Goal: Navigation & Orientation: Find specific page/section

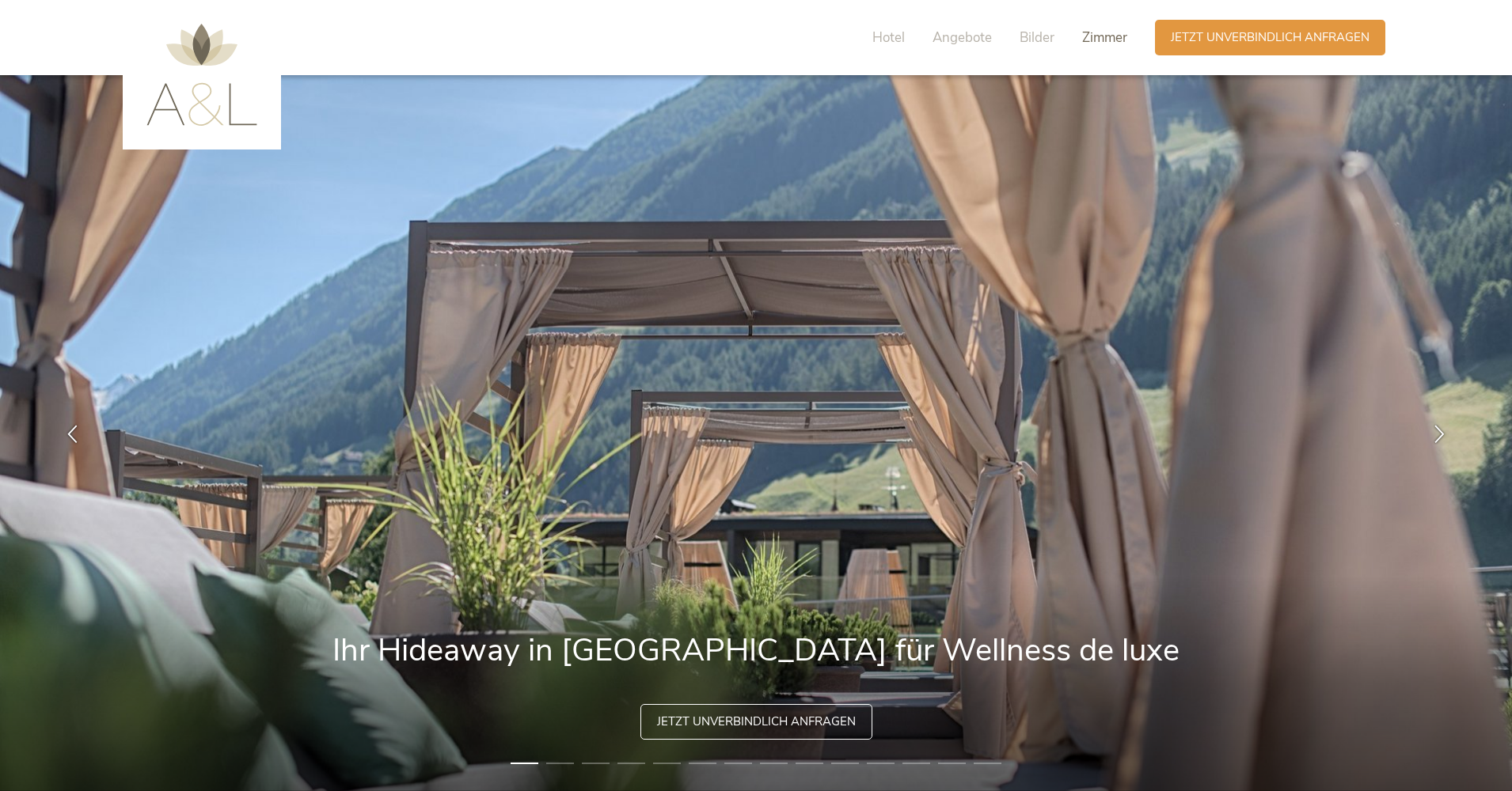
click at [1099, 38] on span "Zimmer" at bounding box center [1105, 38] width 46 height 19
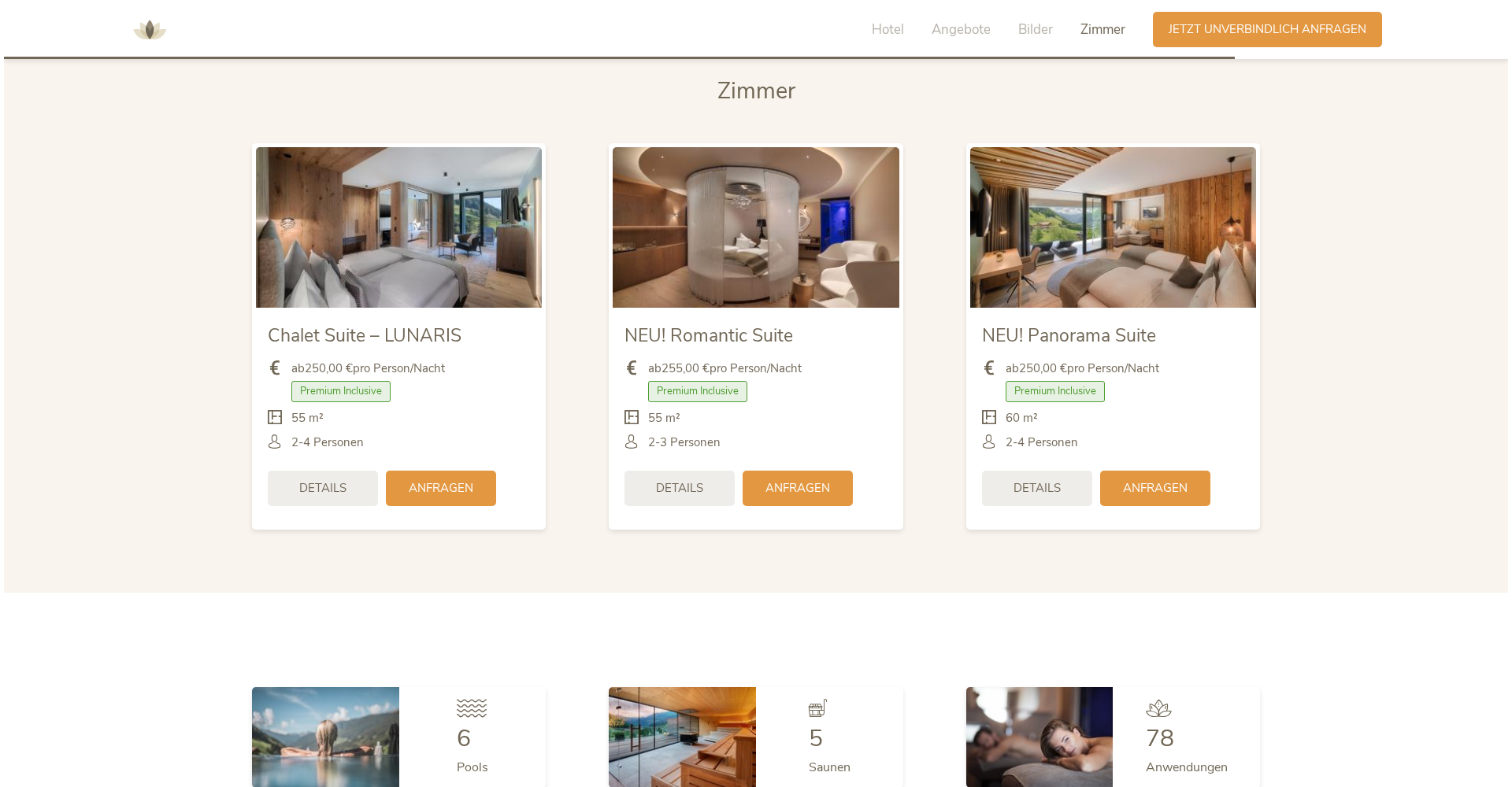
scroll to position [3942, 0]
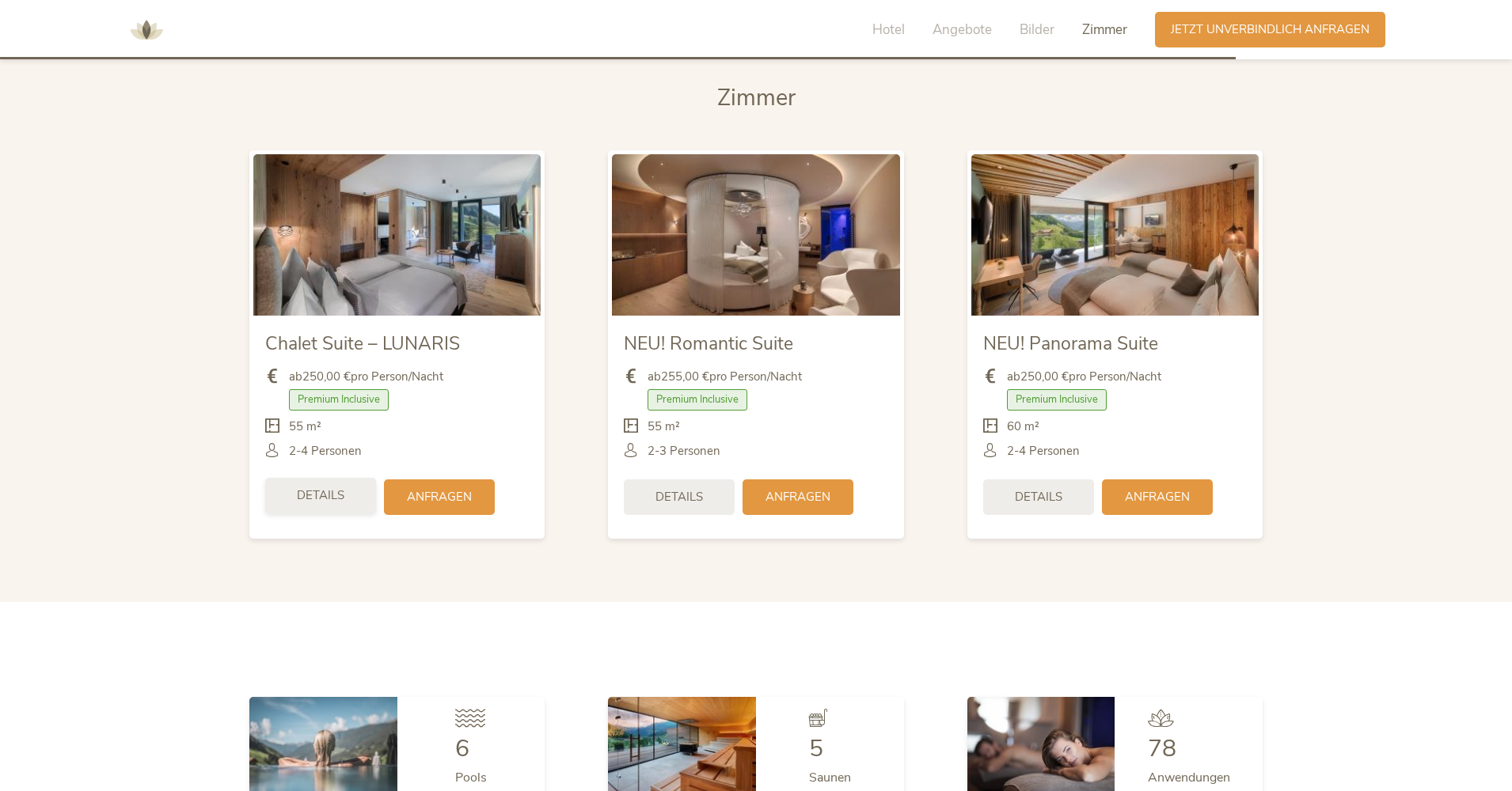
click at [311, 494] on span "Details" at bounding box center [320, 496] width 47 height 17
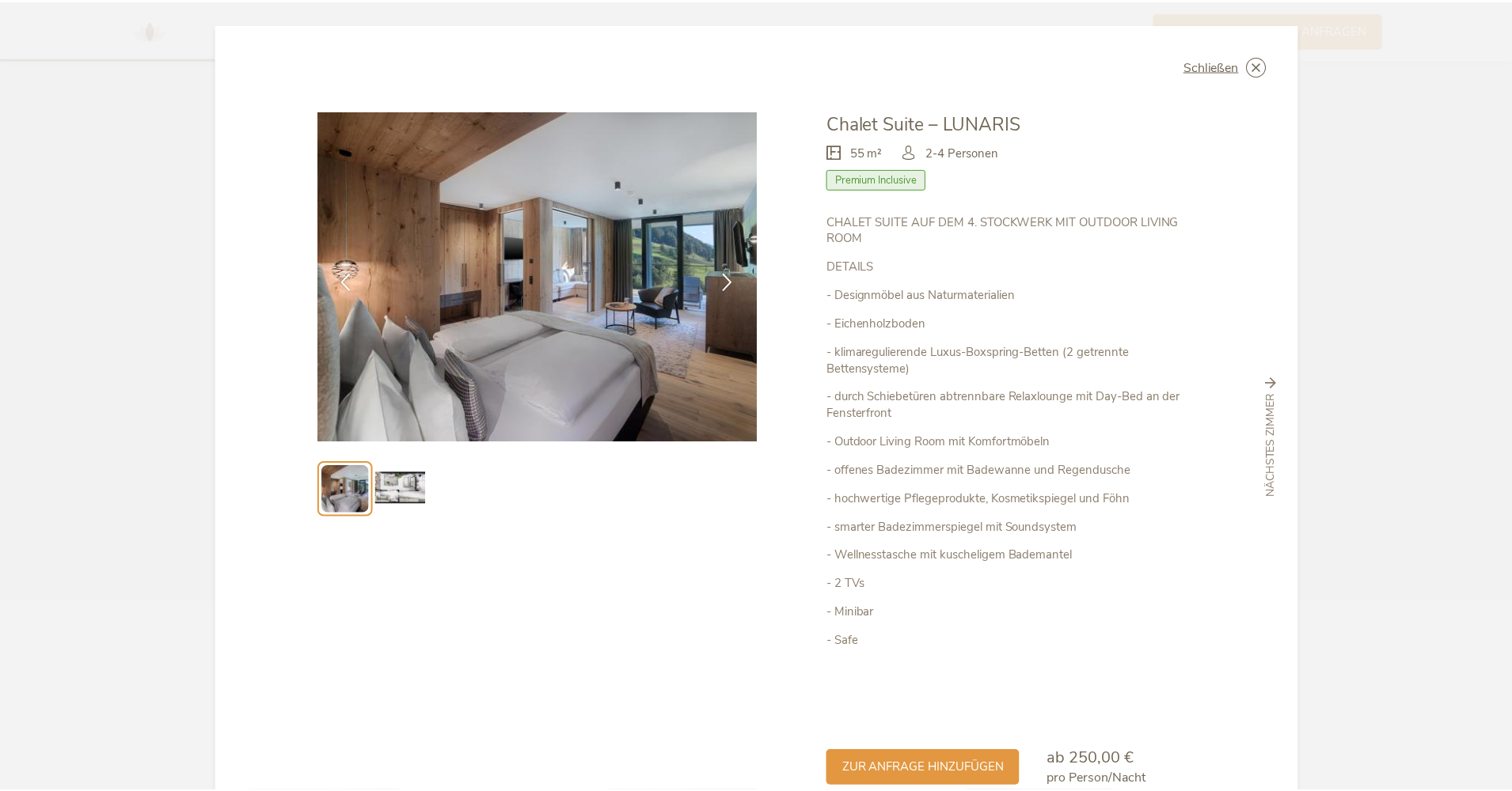
scroll to position [3, 0]
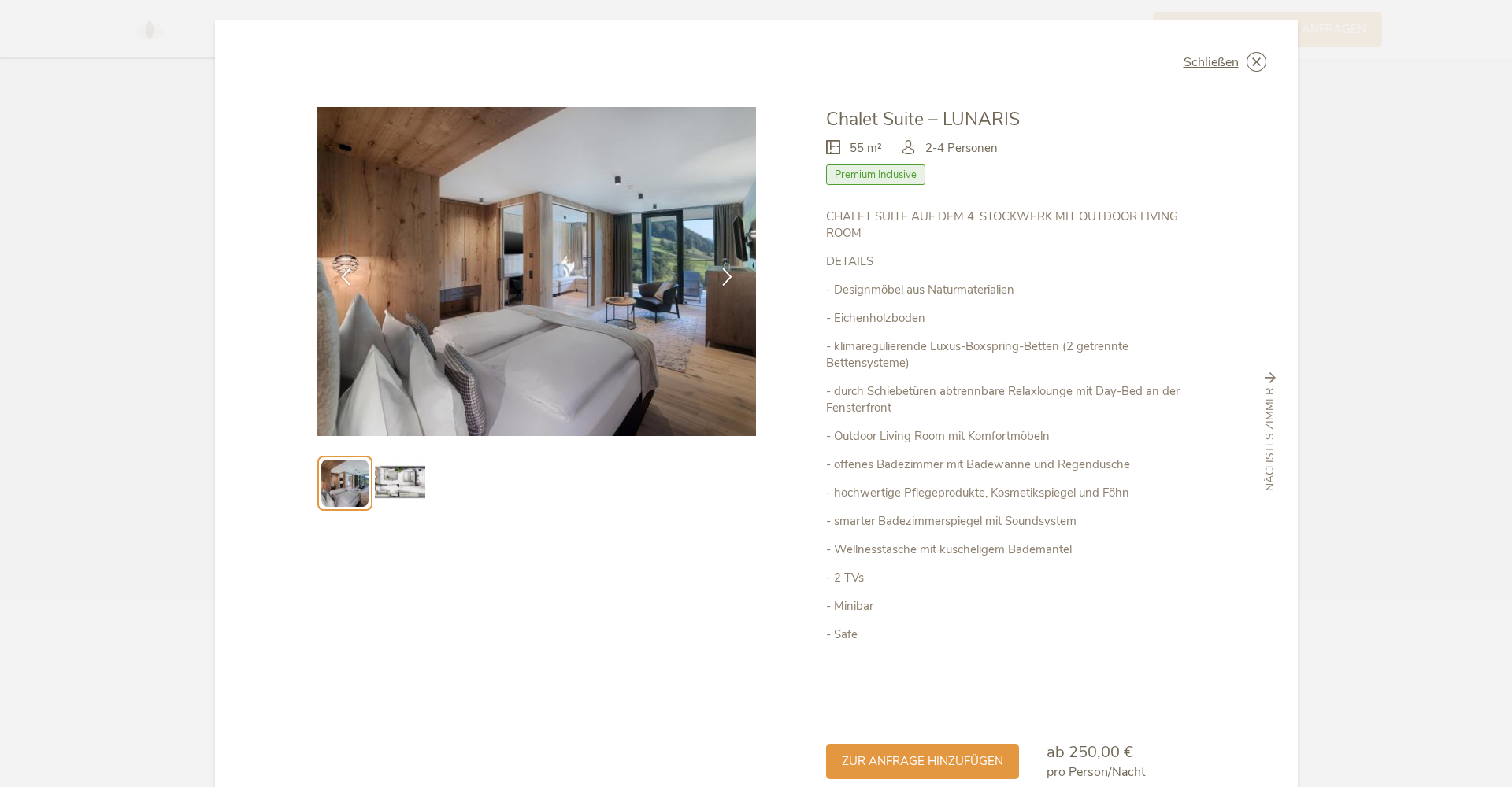
click at [397, 486] on img at bounding box center [400, 484] width 50 height 50
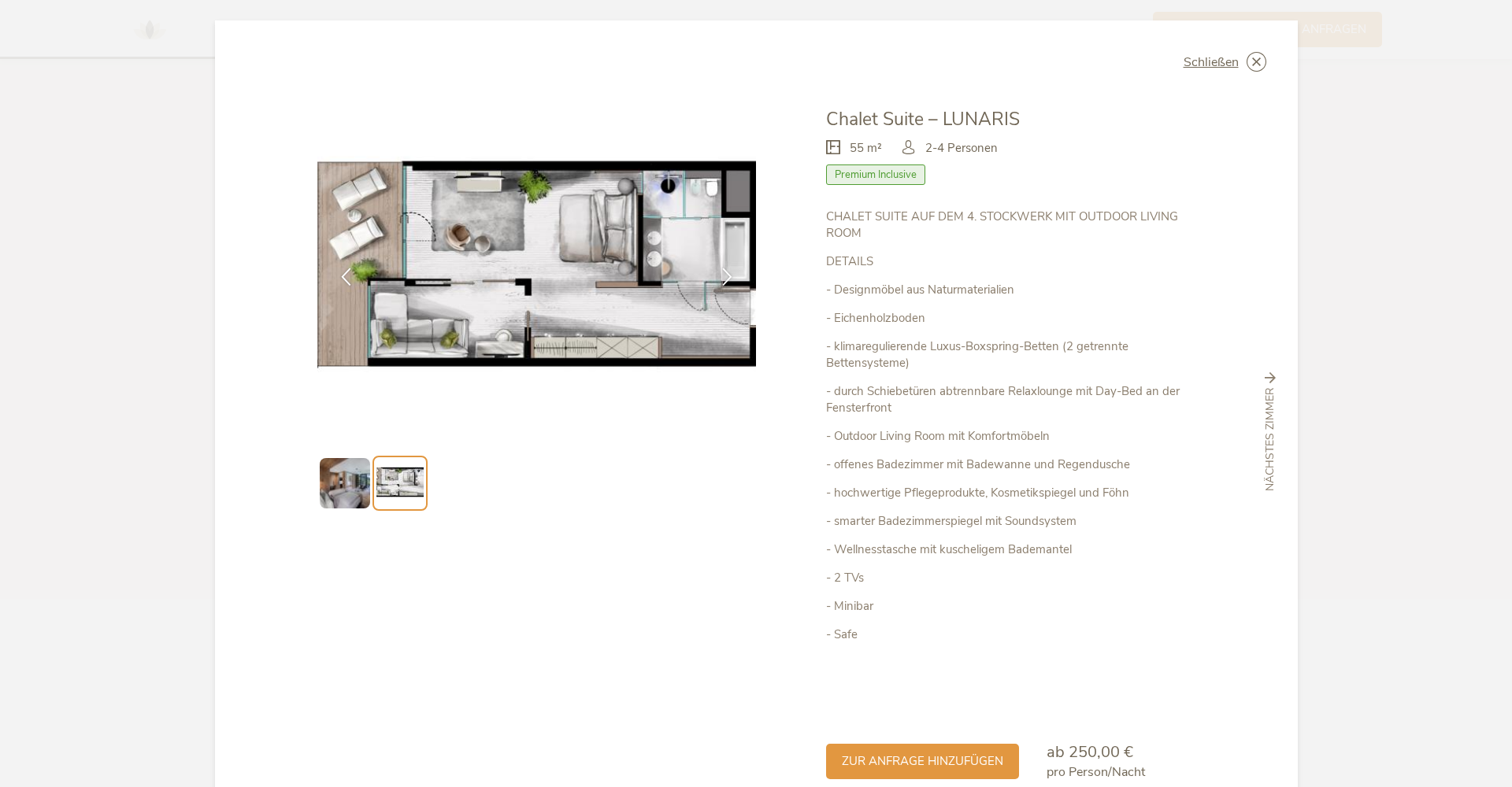
click at [352, 490] on img at bounding box center [345, 484] width 50 height 50
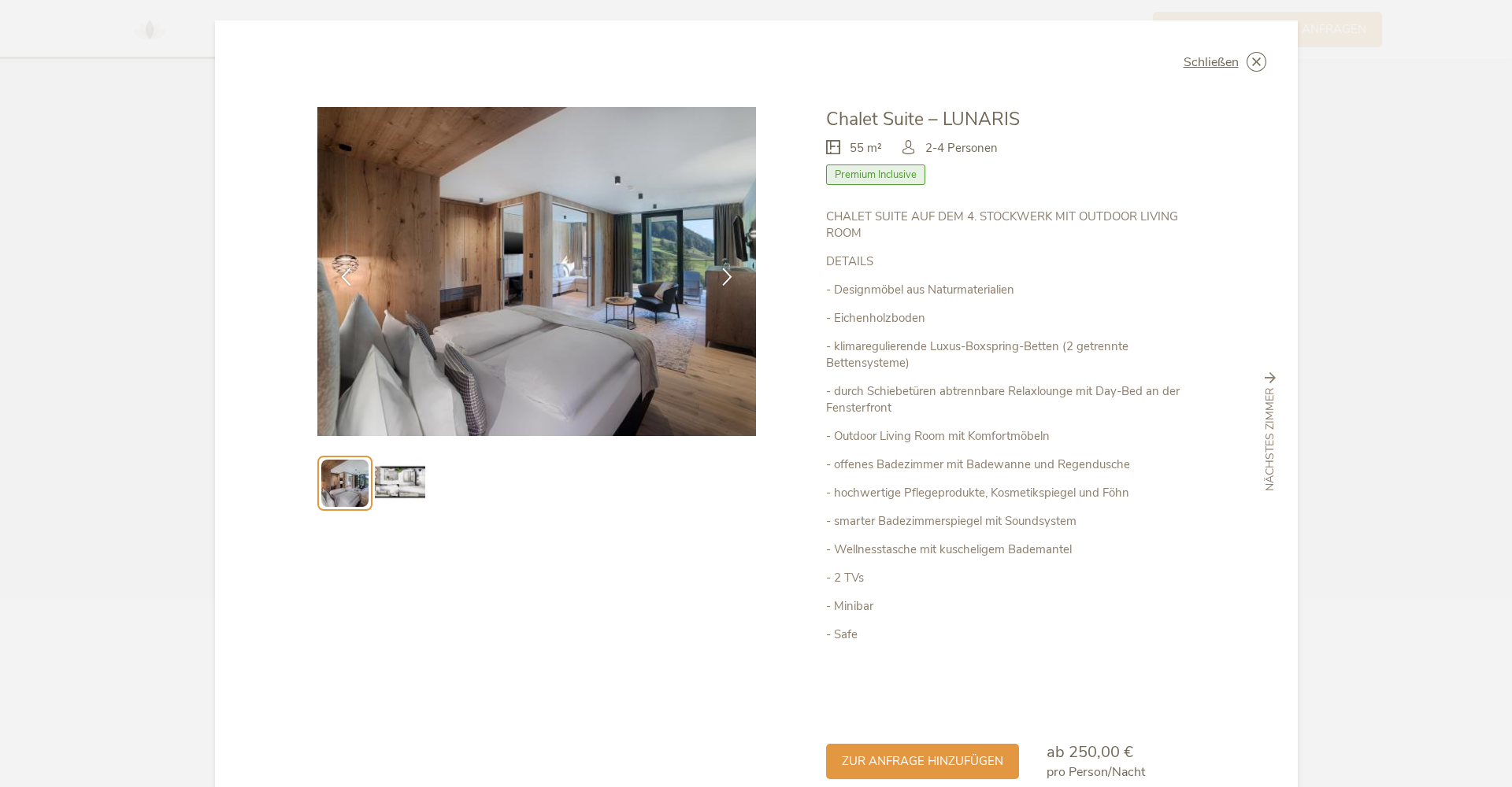
drag, startPoint x: 1246, startPoint y: 56, endPoint x: 1235, endPoint y: 67, distance: 15.6
click at [0, 0] on icon at bounding box center [0, 0] width 0 height 0
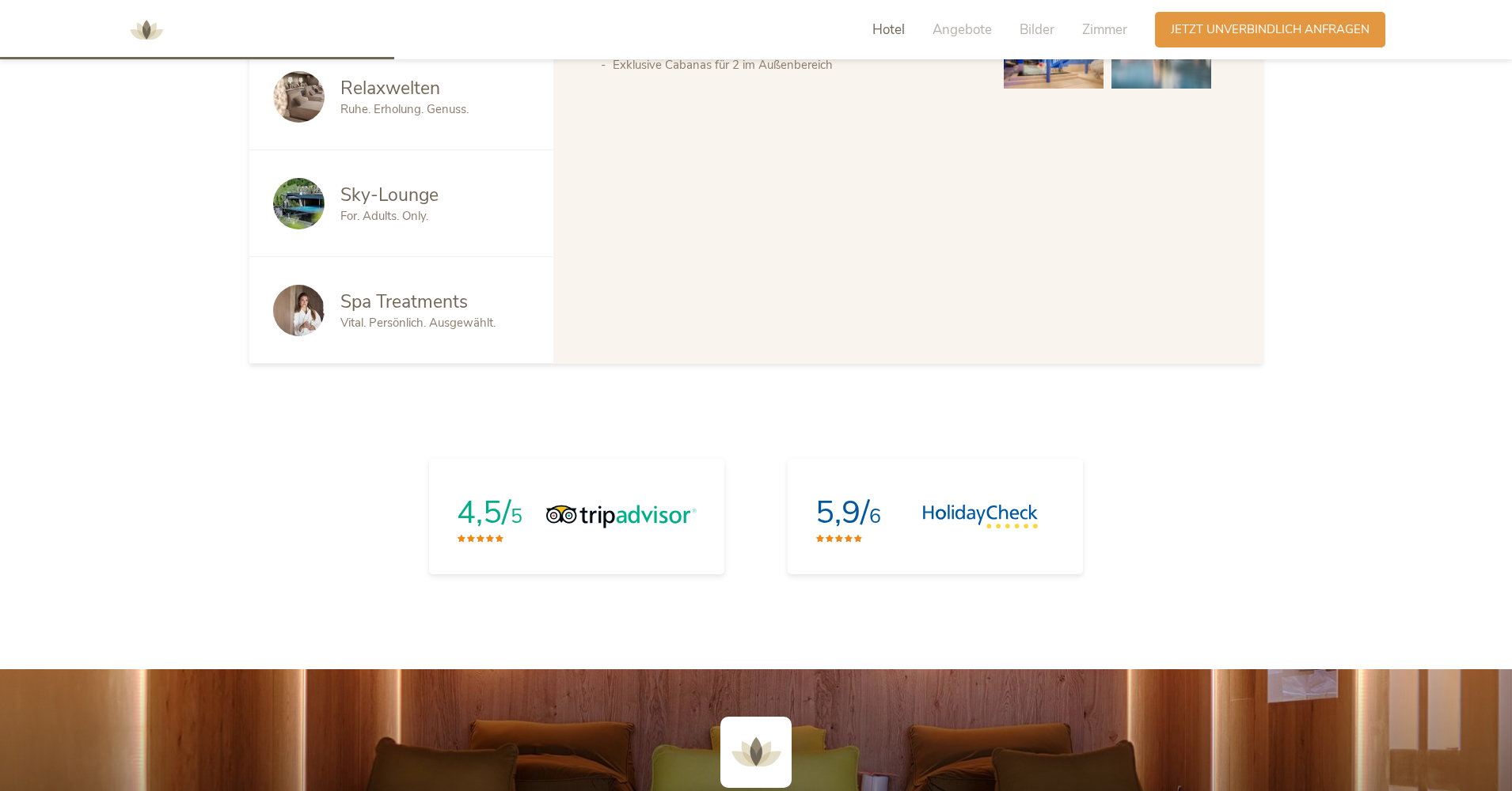
scroll to position [1242, 0]
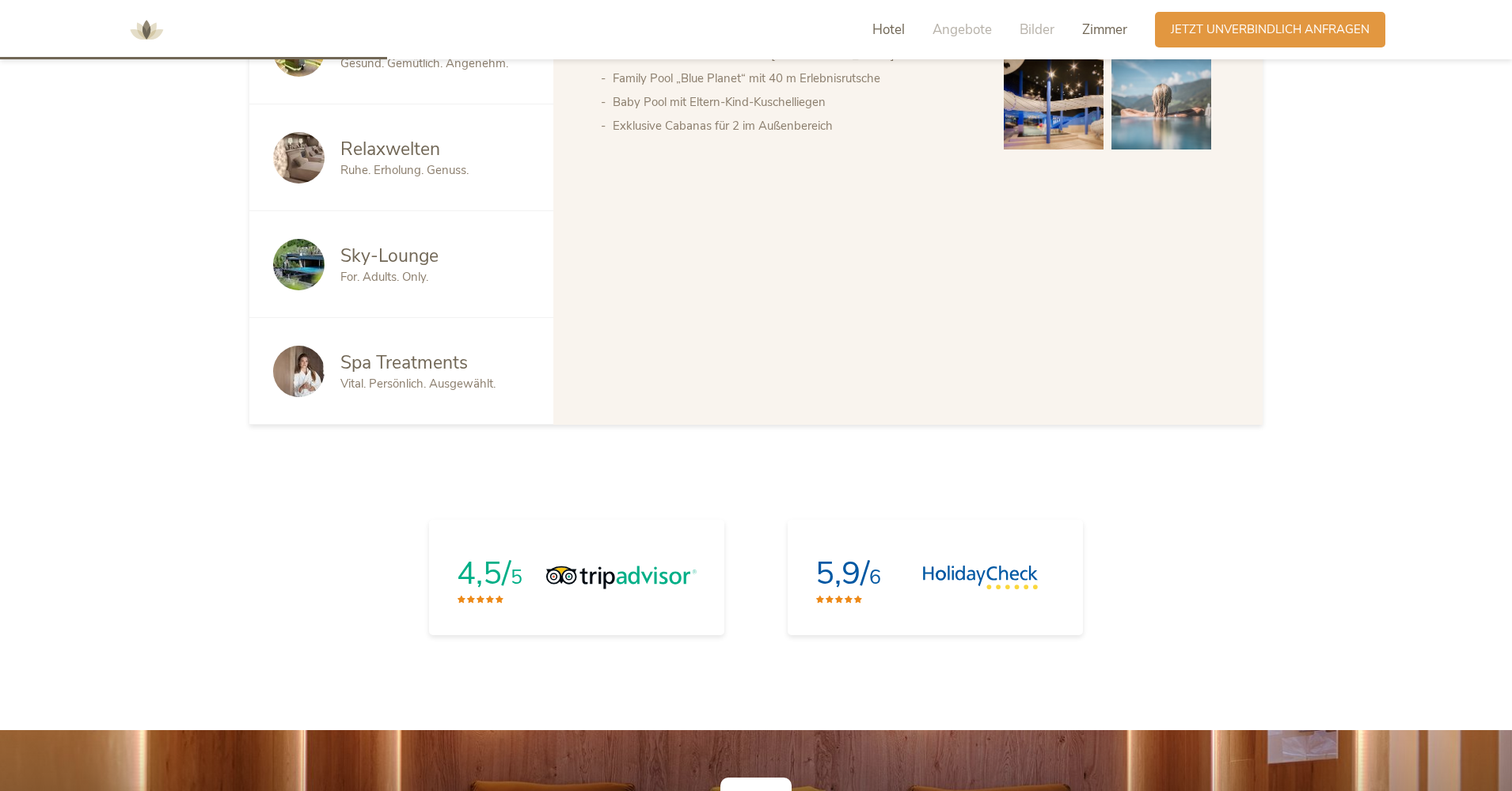
click at [1101, 28] on span "Zimmer" at bounding box center [1105, 29] width 46 height 19
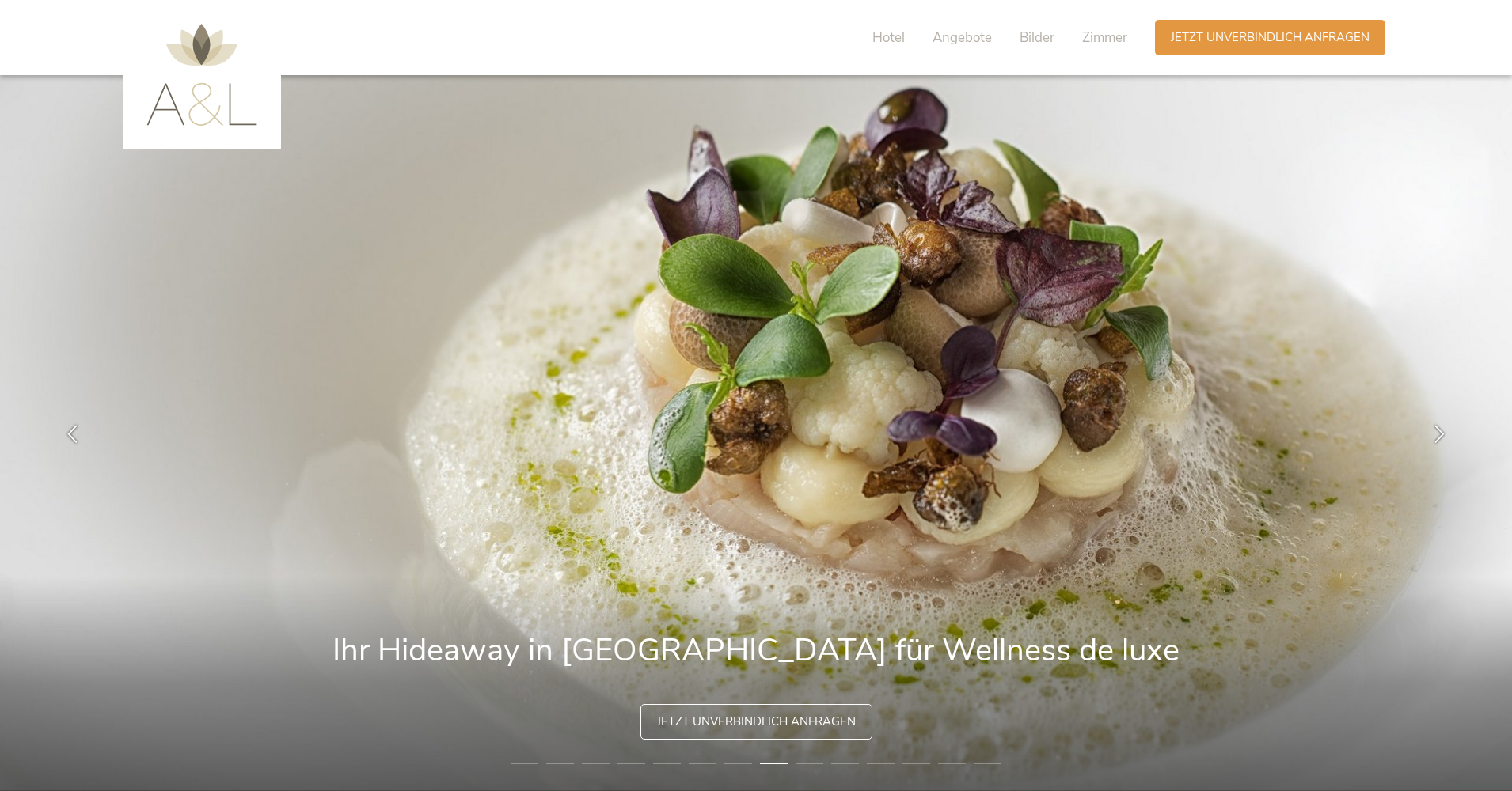
scroll to position [0, 0]
click at [219, 101] on img at bounding box center [201, 74] width 110 height 102
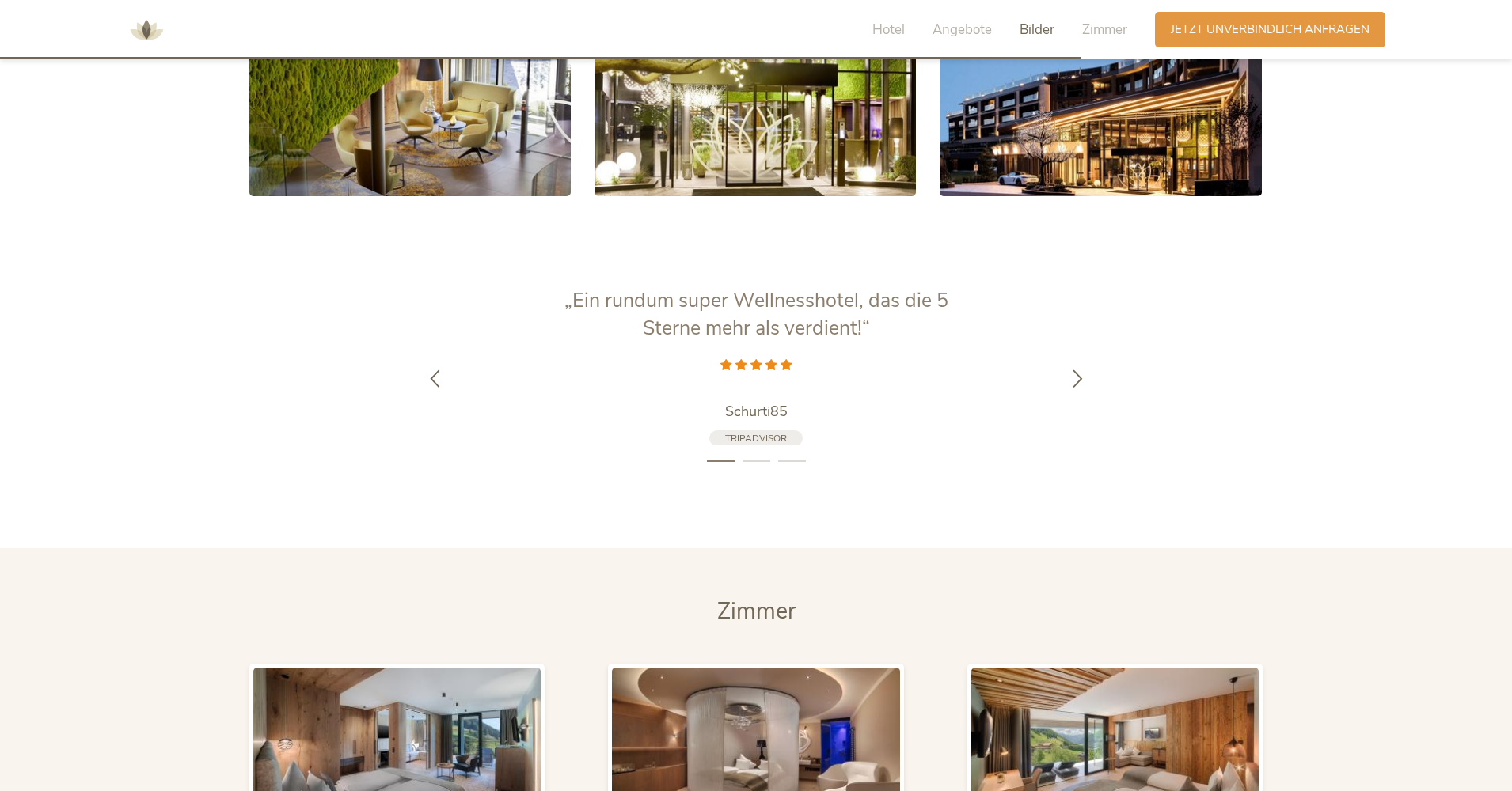
scroll to position [3406, 0]
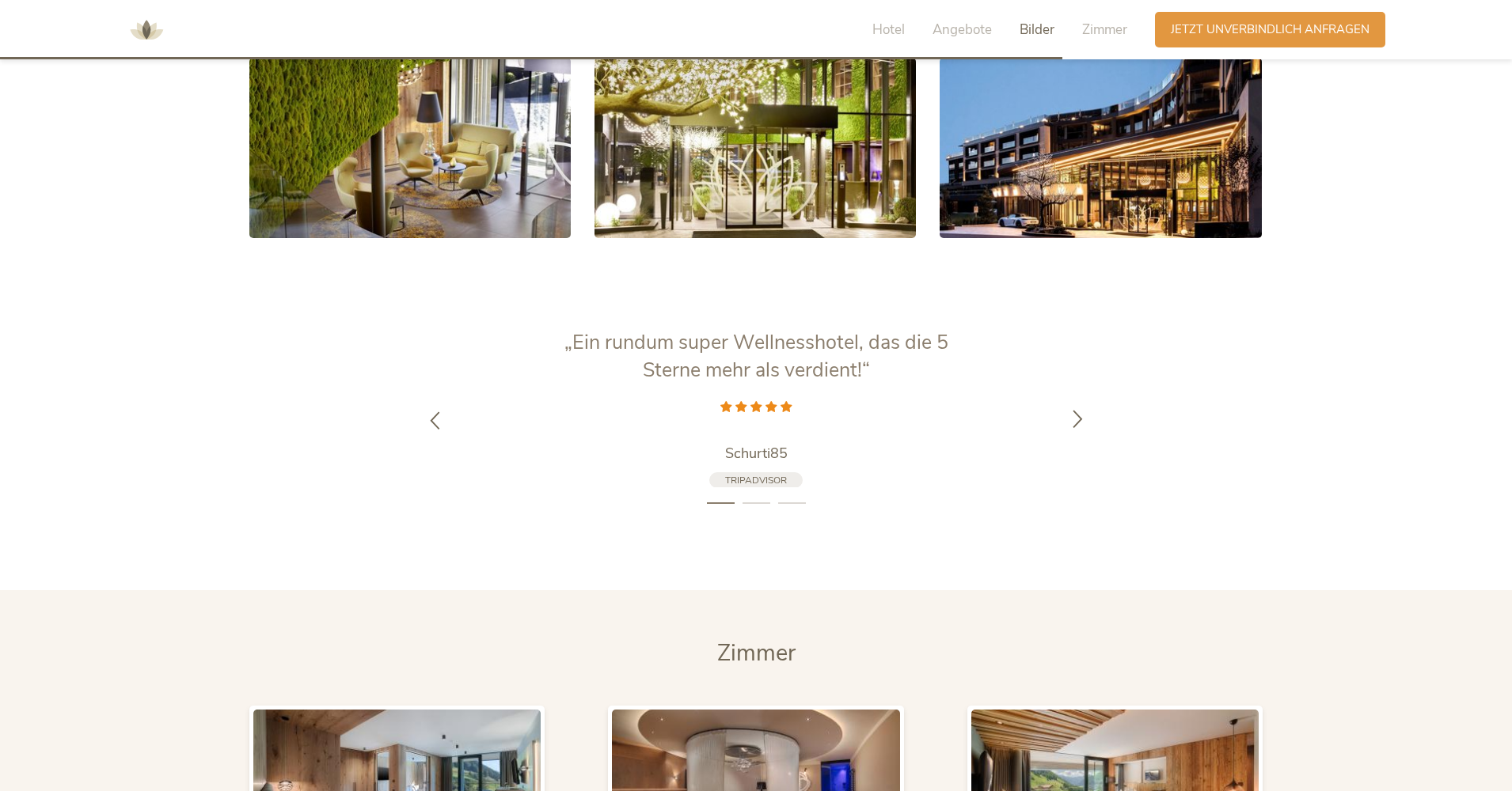
click at [1085, 420] on icon at bounding box center [1078, 420] width 19 height 19
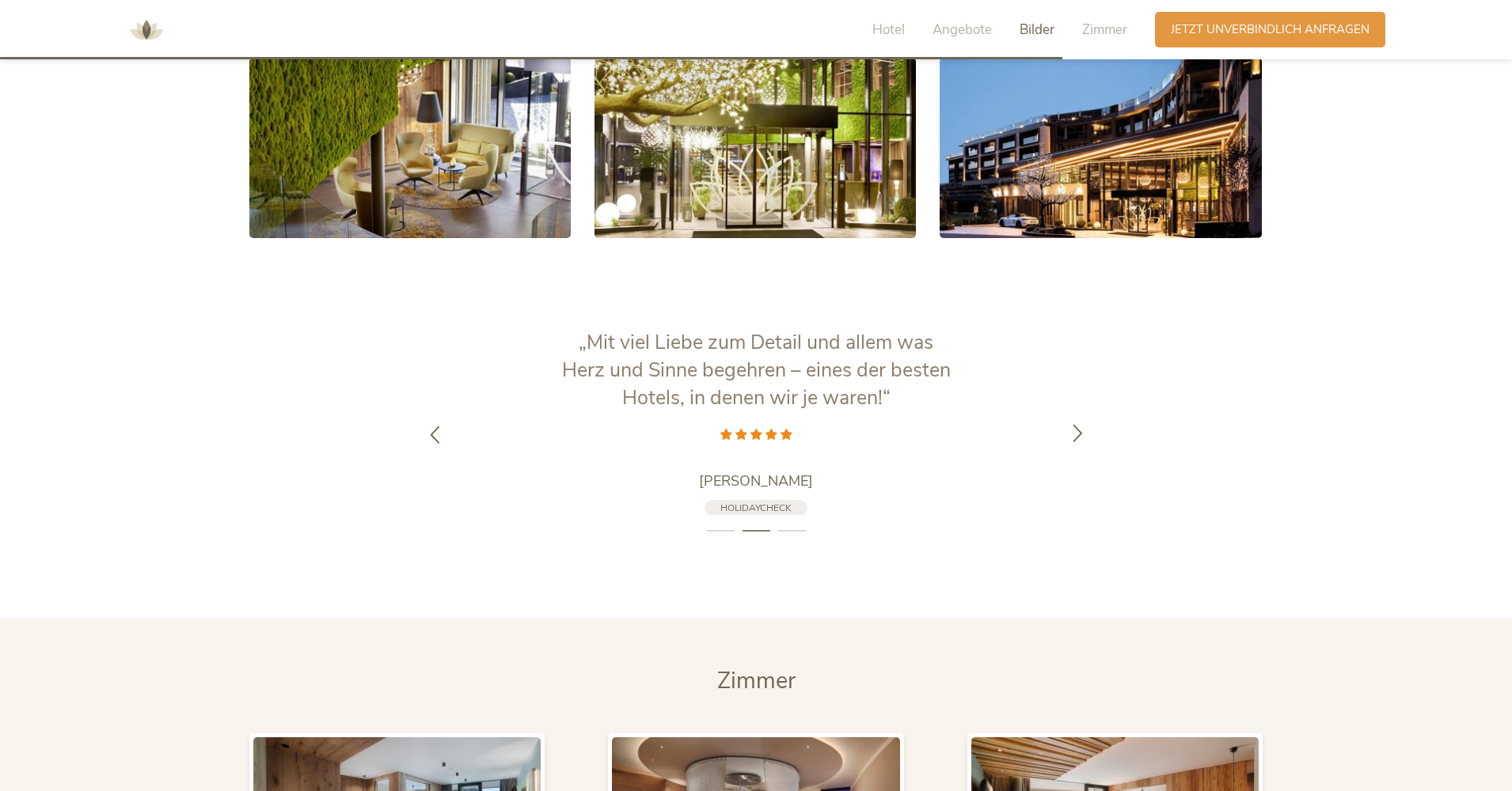
click at [1077, 423] on icon at bounding box center [1078, 432] width 19 height 19
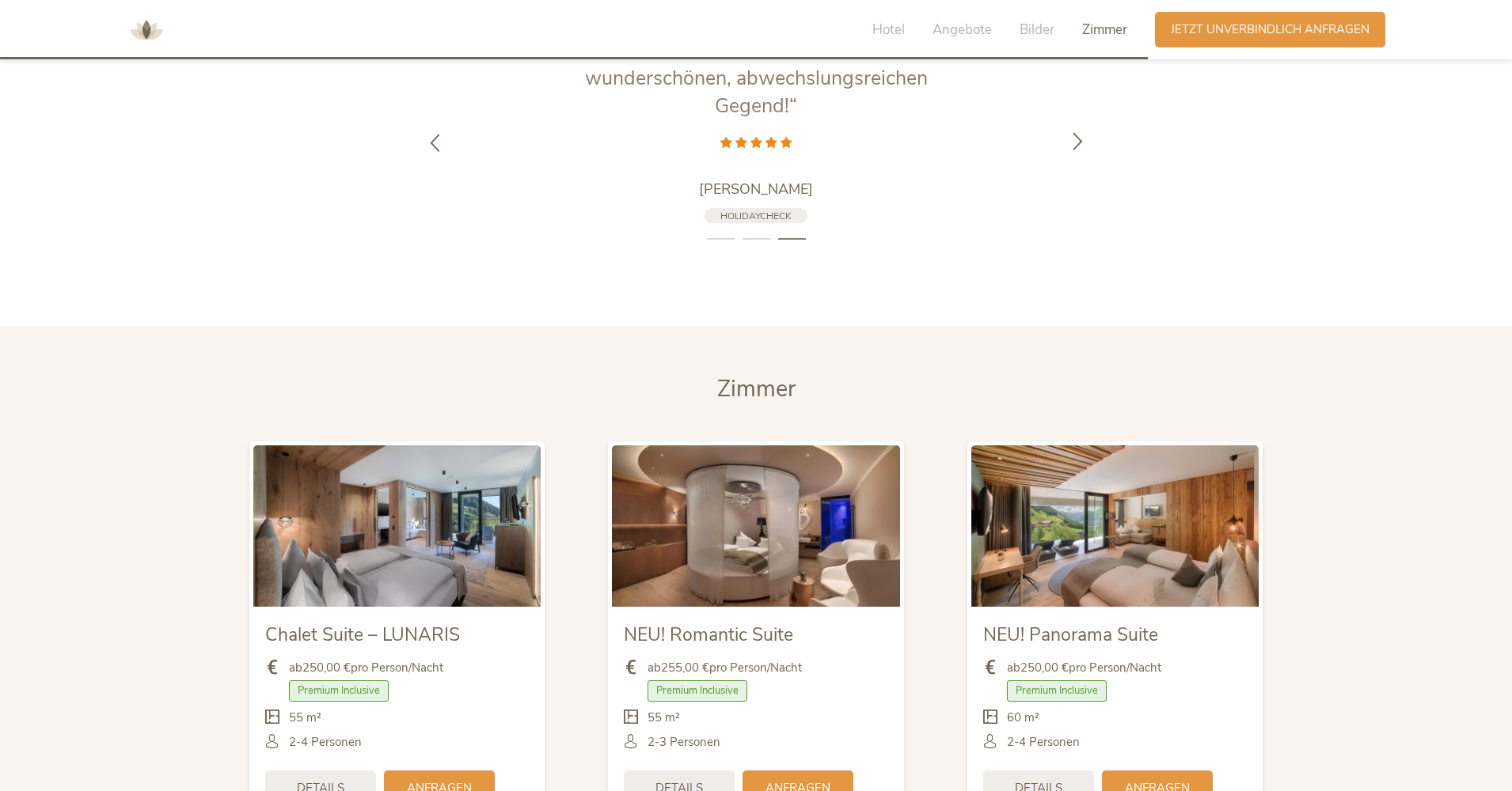
scroll to position [3700, 0]
